Goal: Transaction & Acquisition: Download file/media

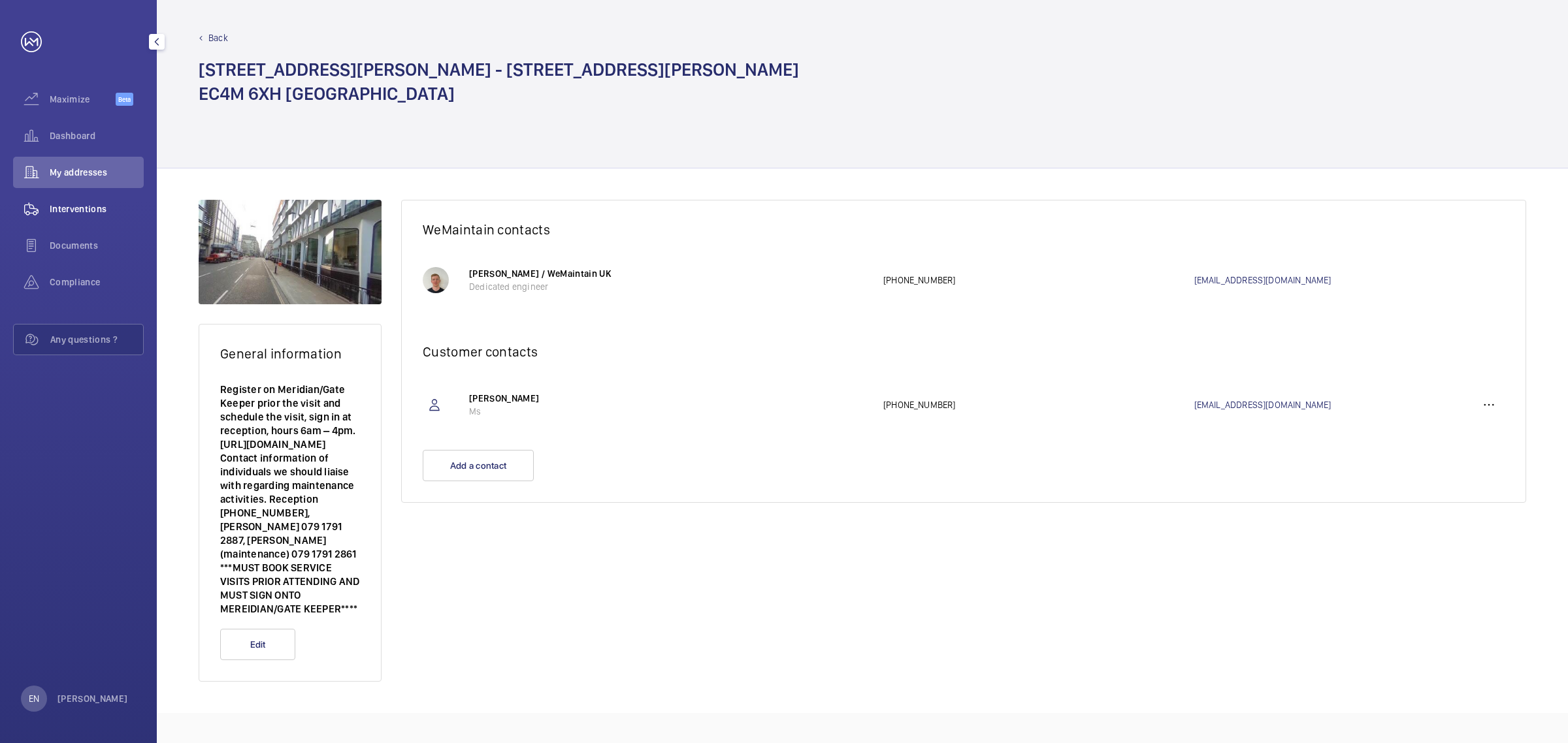
click at [112, 211] on span "Interventions" at bounding box center [96, 209] width 94 height 13
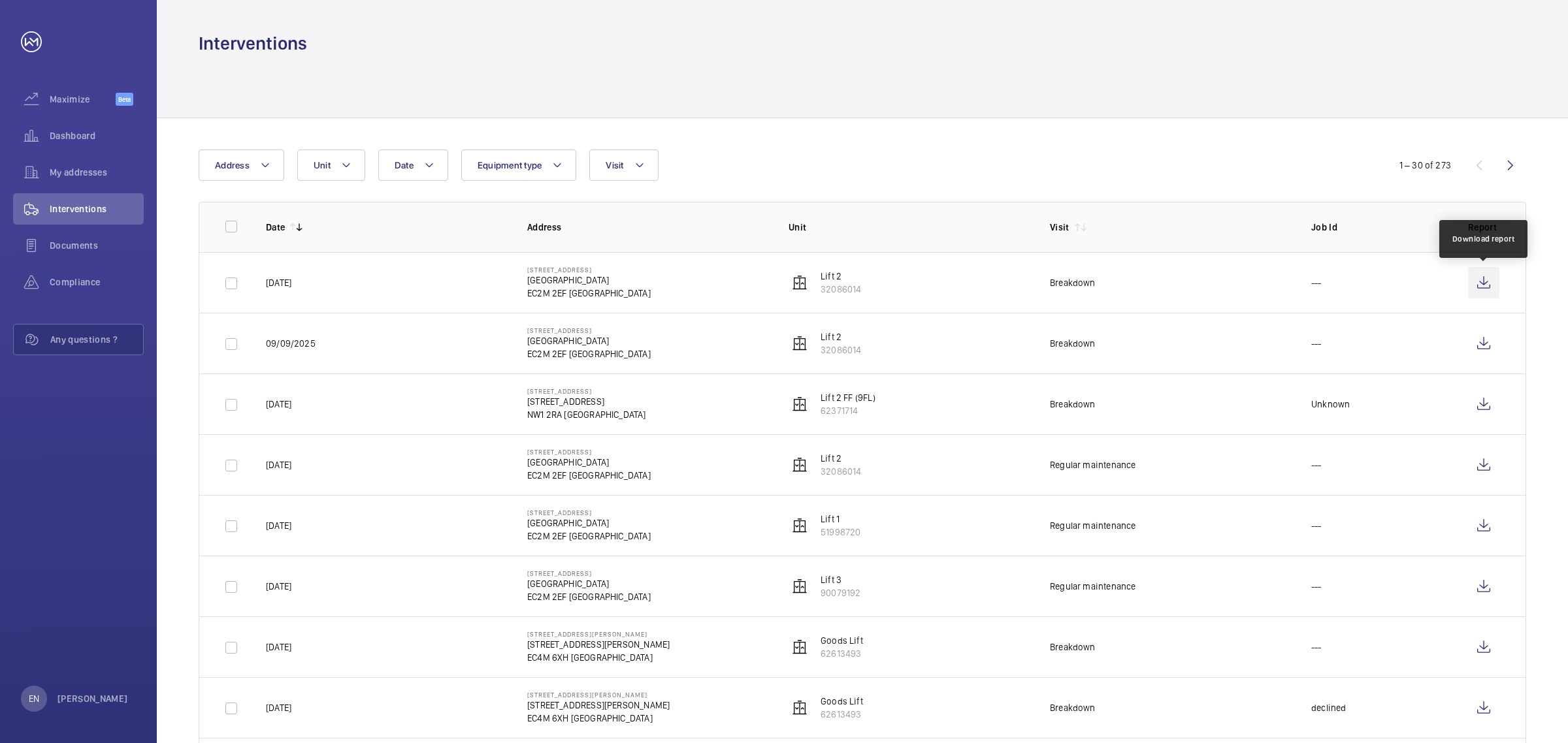
click at [1480, 281] on wm-front-icon-button at bounding box center [1483, 283] width 31 height 31
